Goal: Task Accomplishment & Management: Manage account settings

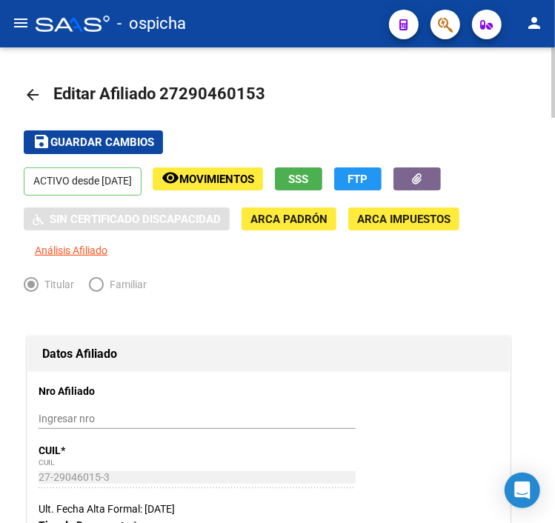
click at [31, 90] on mat-icon "arrow_back" at bounding box center [33, 95] width 18 height 18
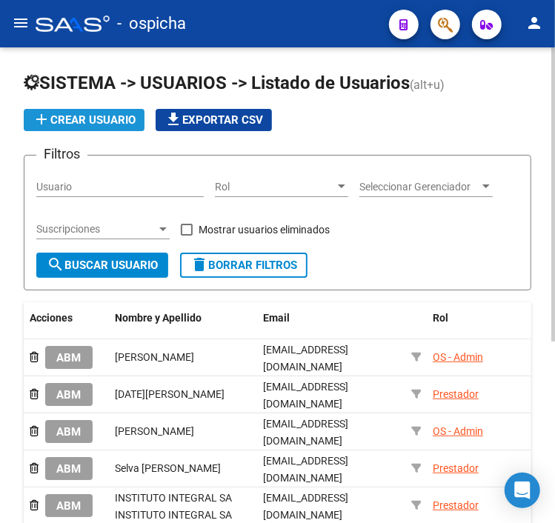
click at [112, 127] on button "add Crear Usuario" at bounding box center [84, 120] width 121 height 22
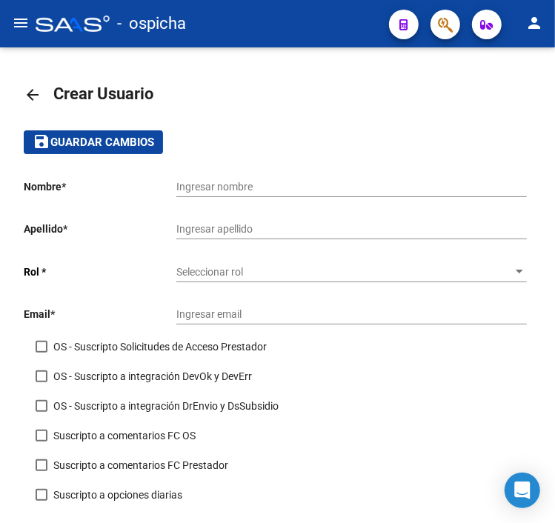
drag, startPoint x: 37, startPoint y: 91, endPoint x: 28, endPoint y: 36, distance: 55.5
click at [37, 88] on mat-icon "arrow_back" at bounding box center [33, 95] width 18 height 18
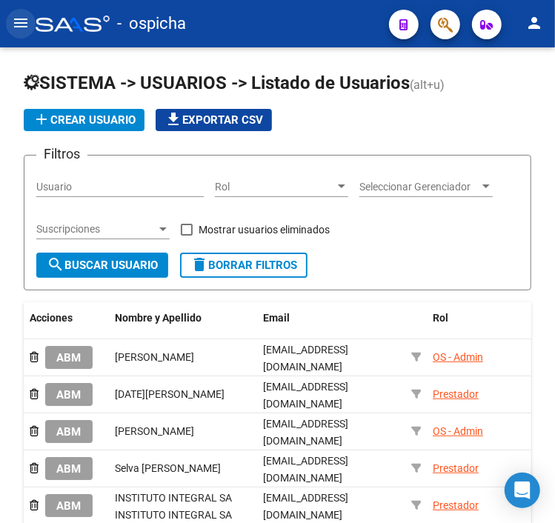
click at [21, 28] on mat-icon "menu" at bounding box center [21, 23] width 18 height 18
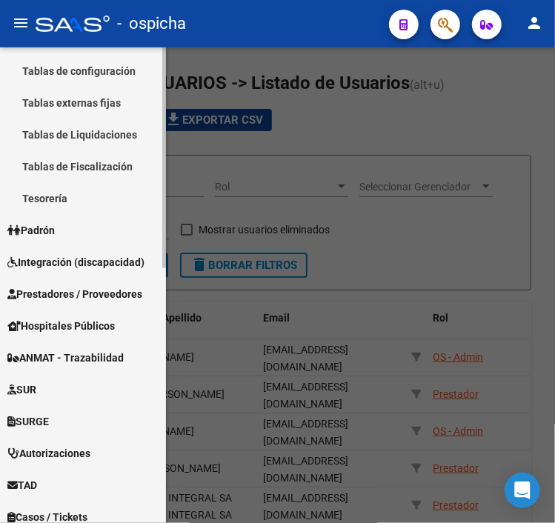
scroll to position [447, 0]
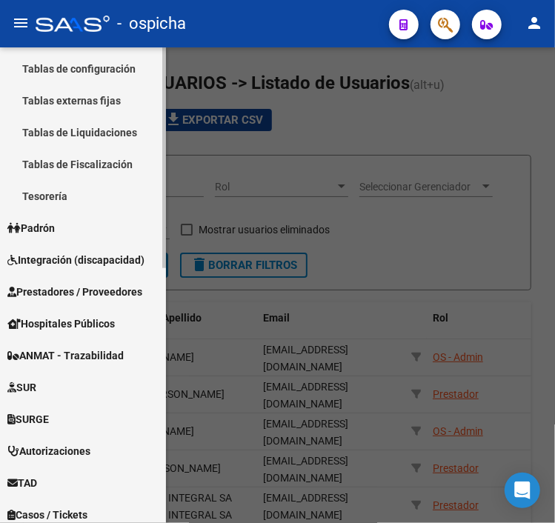
click at [71, 211] on link "Tesorería" at bounding box center [83, 196] width 166 height 32
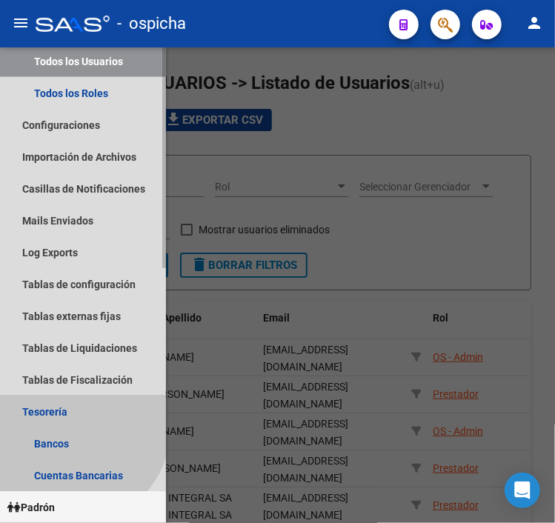
scroll to position [662, 0]
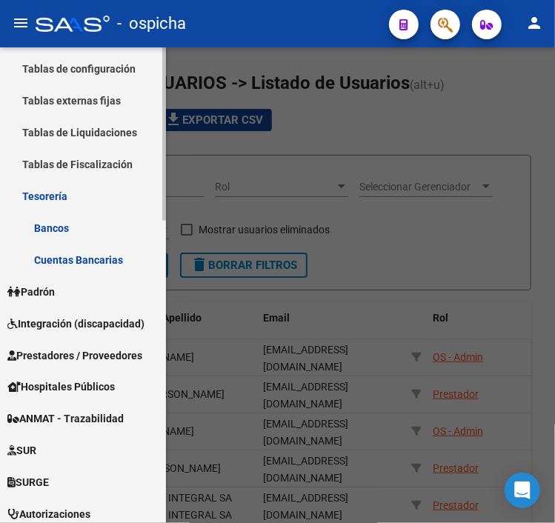
click at [45, 293] on span "Padrón" at bounding box center [30, 292] width 47 height 16
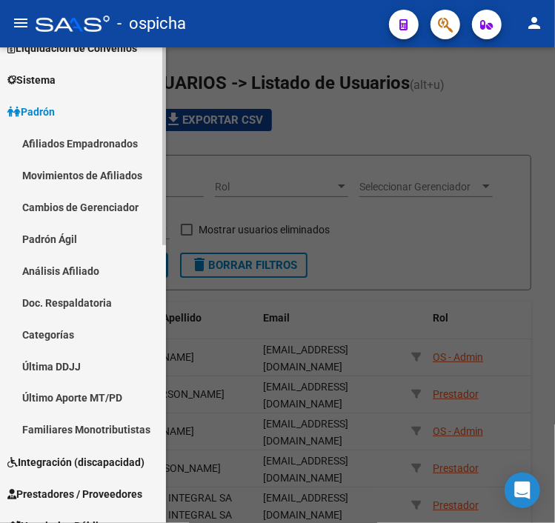
scroll to position [290, 0]
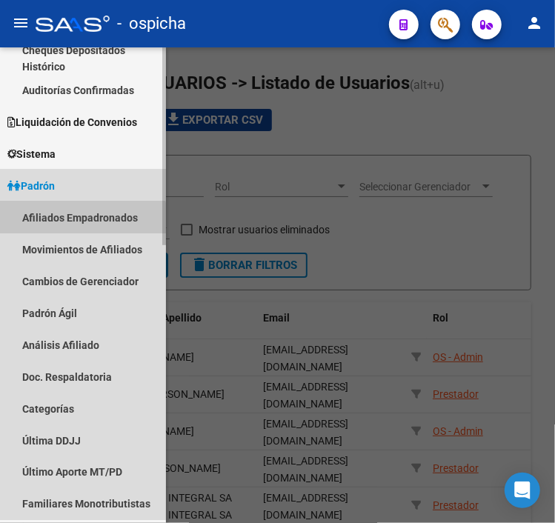
click at [70, 224] on link "Afiliados Empadronados" at bounding box center [83, 217] width 166 height 32
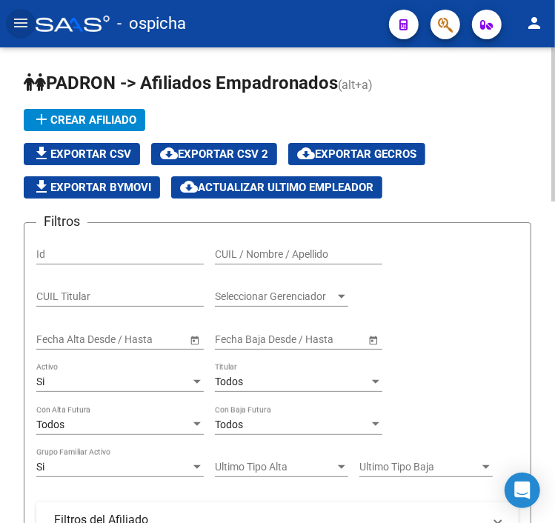
click at [259, 254] on input "CUIL / Nombre / Apellido" at bounding box center [298, 254] width 167 height 13
paste input "20244317333"
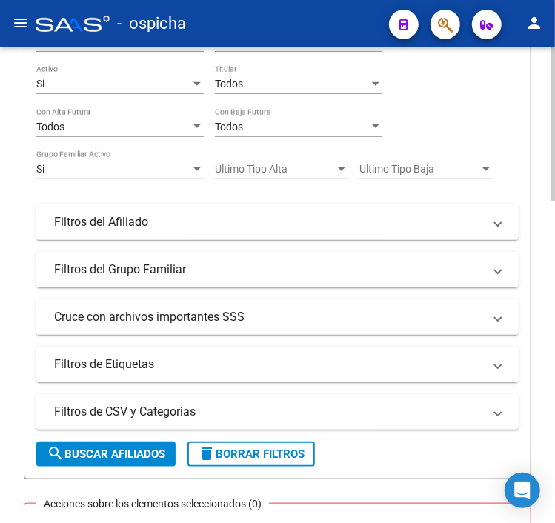
scroll to position [447, 0]
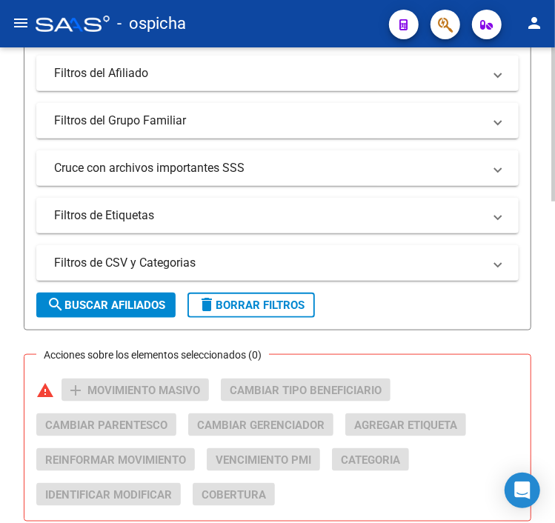
type input "20244317333"
click at [112, 312] on button "search Buscar Afiliados" at bounding box center [105, 305] width 139 height 25
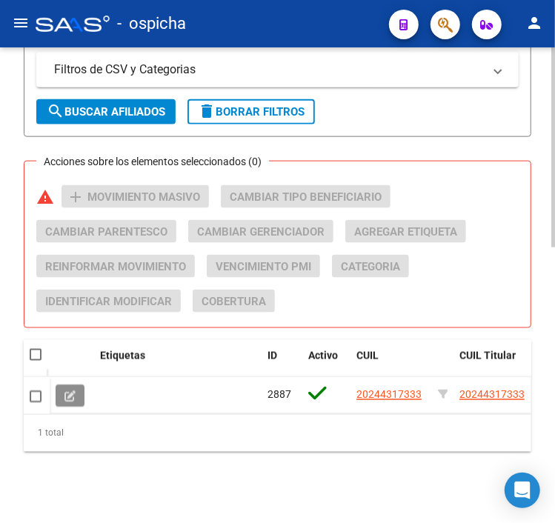
click at [67, 390] on icon at bounding box center [69, 395] width 11 height 11
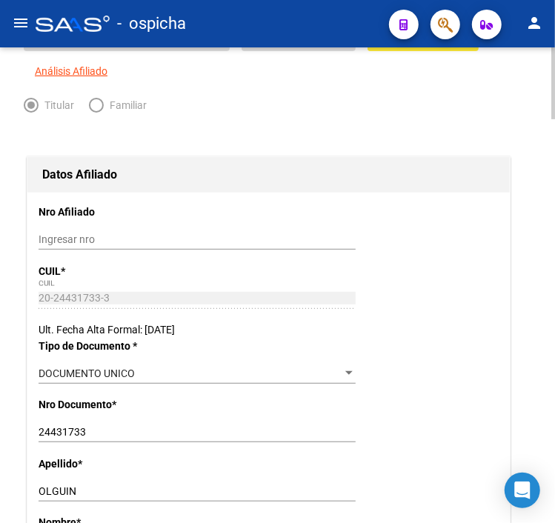
radio input "true"
type input "20-24431733-3"
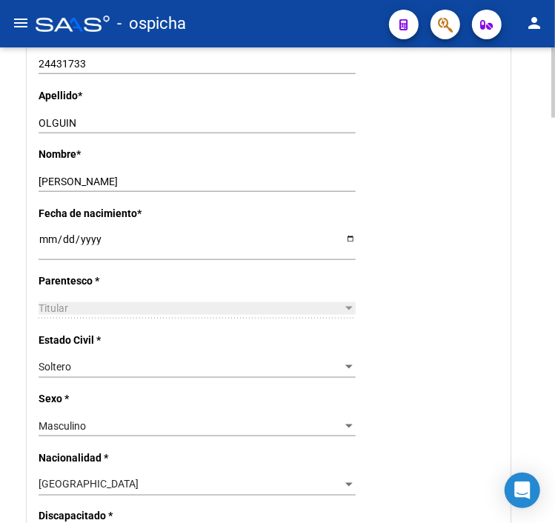
scroll to position [560, 0]
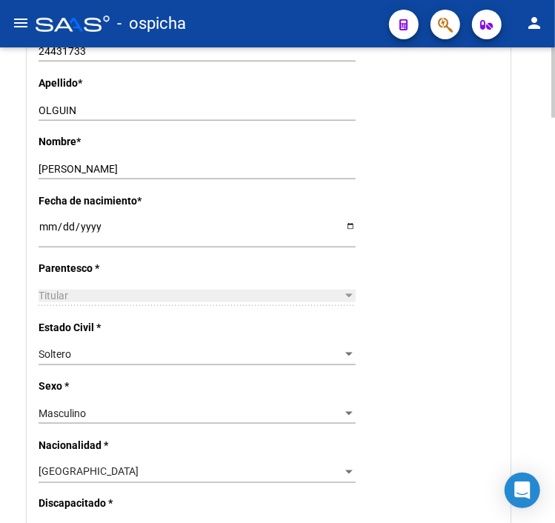
click at [426, 144] on div "Nombre * [PERSON_NAME] nombre" at bounding box center [269, 162] width 460 height 59
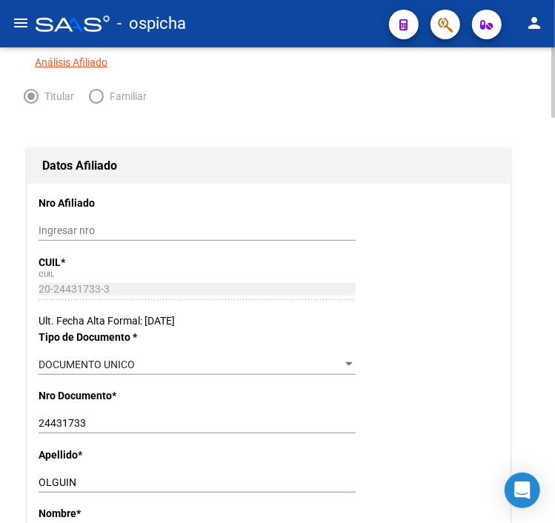
scroll to position [39, 0]
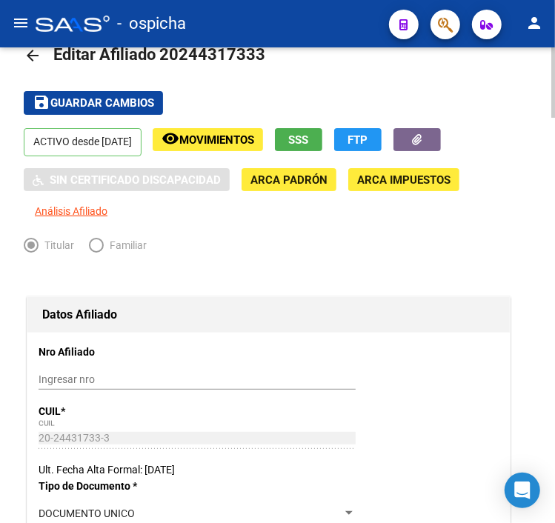
click at [24, 59] on mat-icon "arrow_back" at bounding box center [33, 56] width 18 height 18
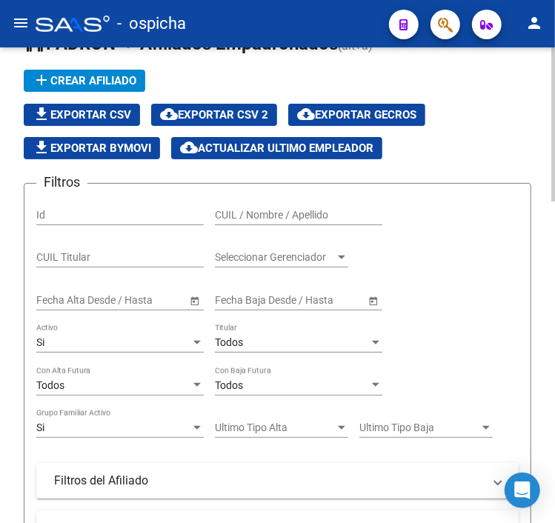
click at [239, 211] on input "CUIL / Nombre / Apellido" at bounding box center [298, 215] width 167 height 13
paste input "27420377849"
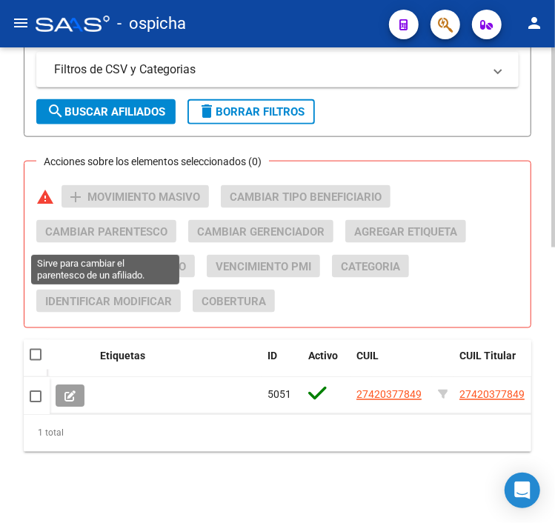
scroll to position [657, 0]
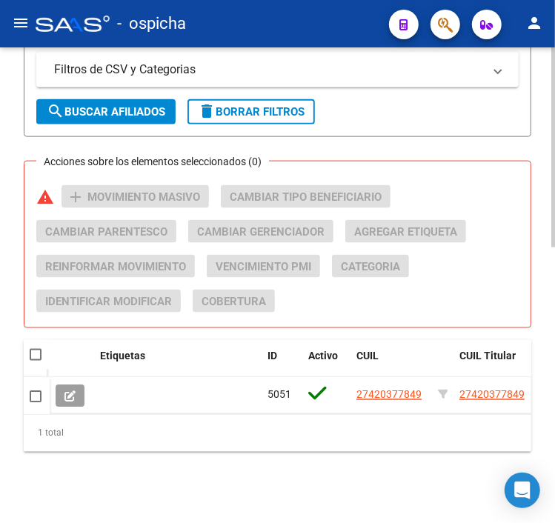
type input "27420377849"
click at [75, 390] on icon at bounding box center [69, 395] width 11 height 11
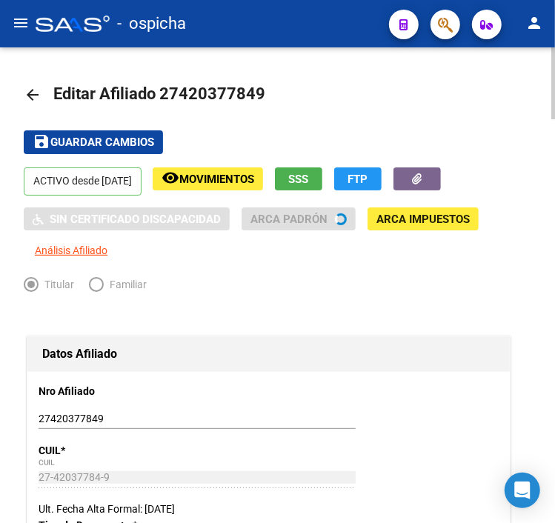
radio input "true"
type input "27-42037784-9"
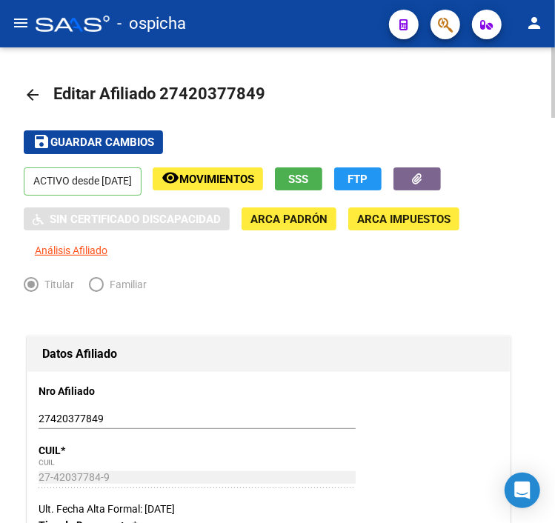
click at [33, 92] on mat-icon "arrow_back" at bounding box center [33, 95] width 18 height 18
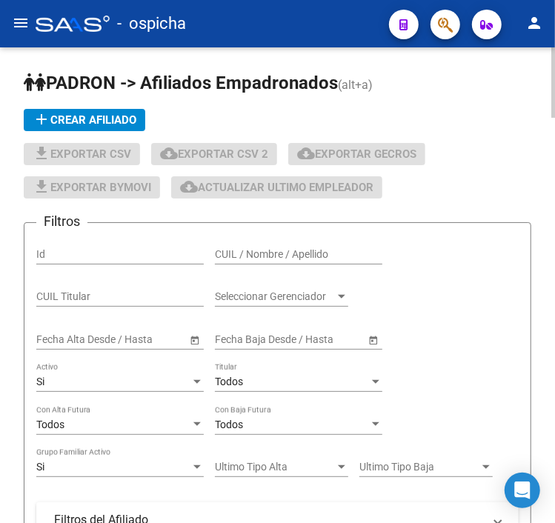
click at [451, 21] on icon "button" at bounding box center [445, 24] width 15 height 17
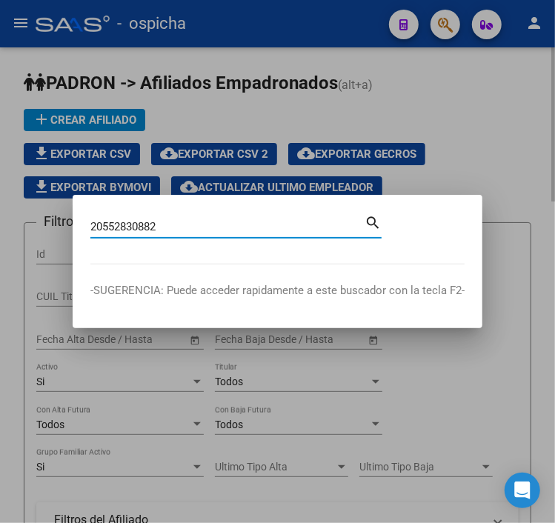
type input "20552830882"
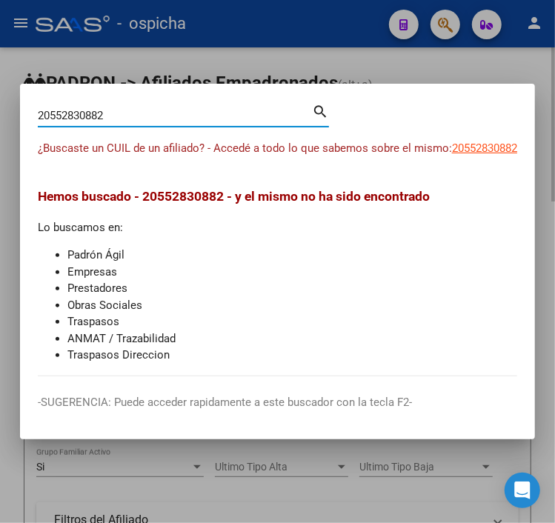
click at [312, 64] on div at bounding box center [277, 261] width 555 height 523
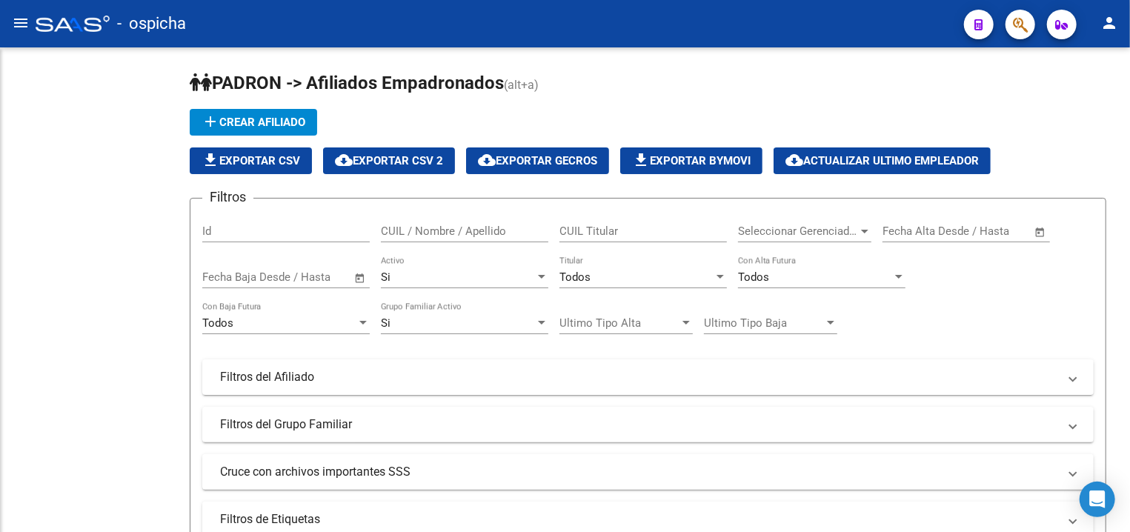
scroll to position [290, 0]
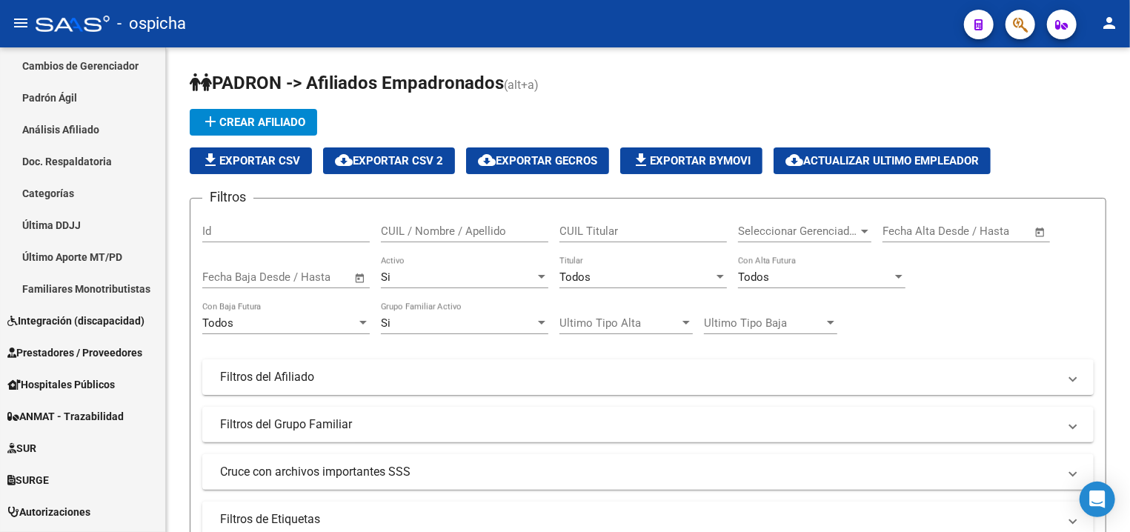
click at [490, 25] on div "- ospicha" at bounding box center [494, 23] width 916 height 33
